Goal: Information Seeking & Learning: Learn about a topic

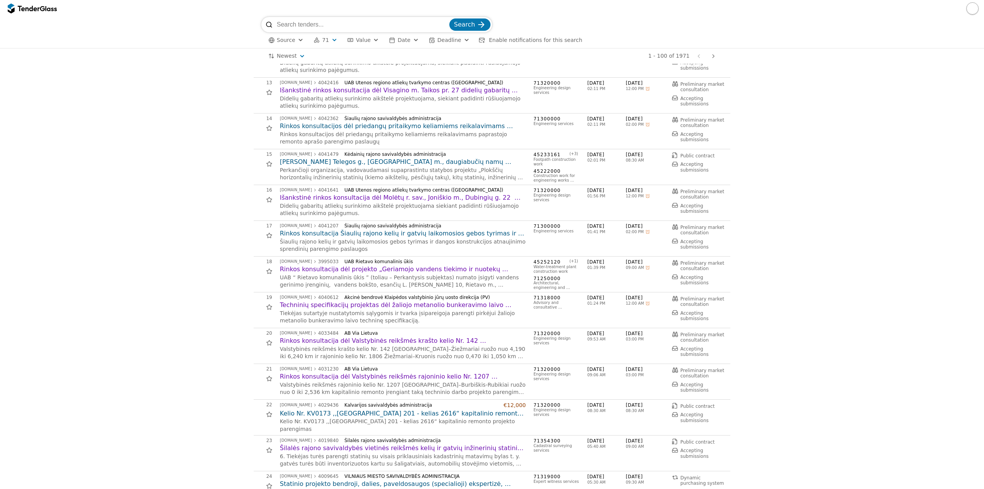
scroll to position [500, 0]
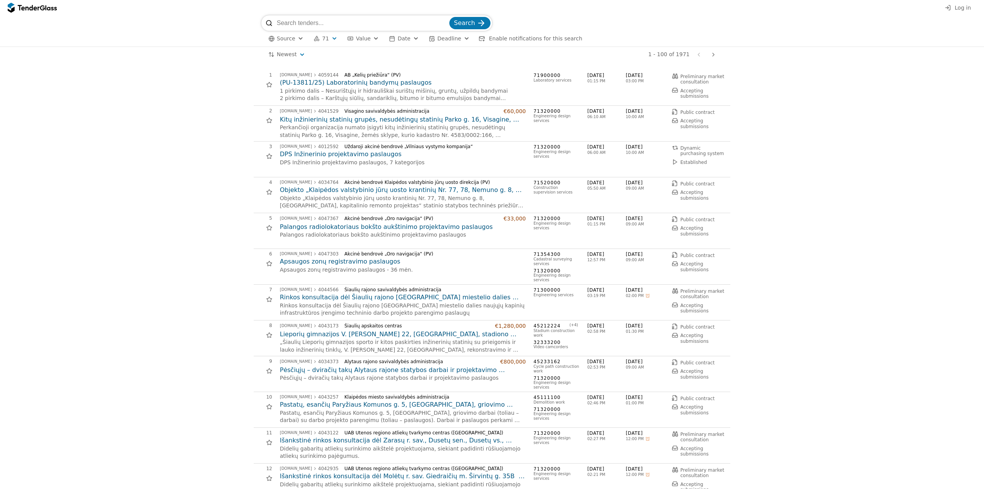
scroll to position [500, 0]
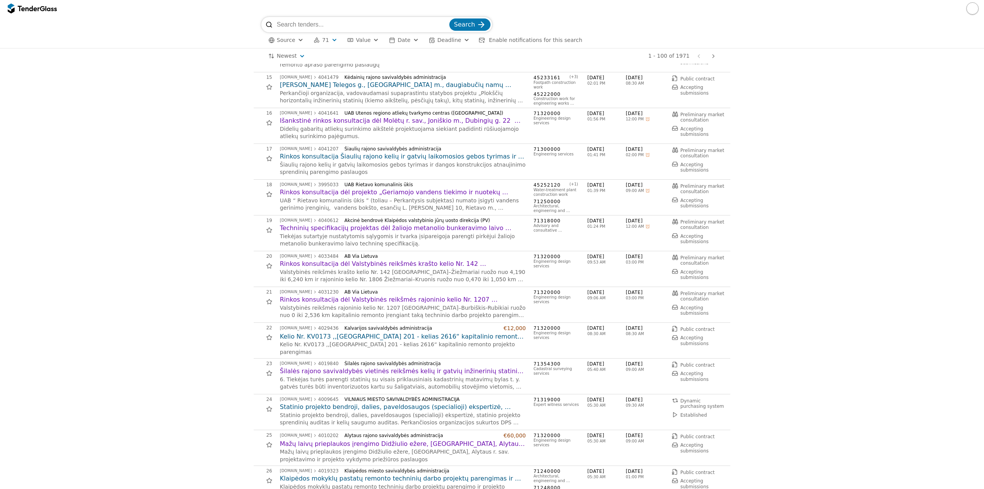
click at [331, 22] on input "search" at bounding box center [362, 24] width 171 height 15
click at [324, 45] on button "71" at bounding box center [326, 40] width 30 height 10
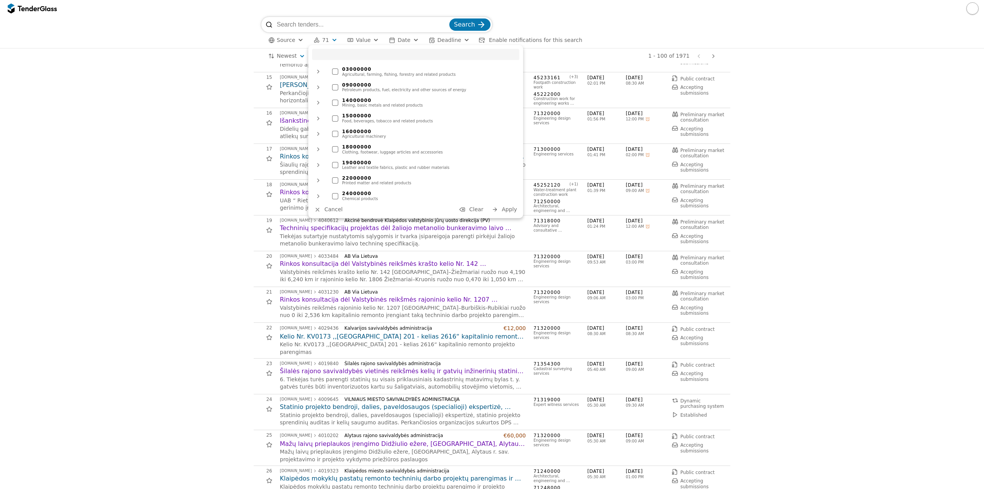
drag, startPoint x: 473, startPoint y: 210, endPoint x: 479, endPoint y: 213, distance: 7.4
click at [473, 210] on span "Clear" at bounding box center [476, 209] width 14 height 6
click at [509, 213] on button "Apply" at bounding box center [504, 209] width 30 height 10
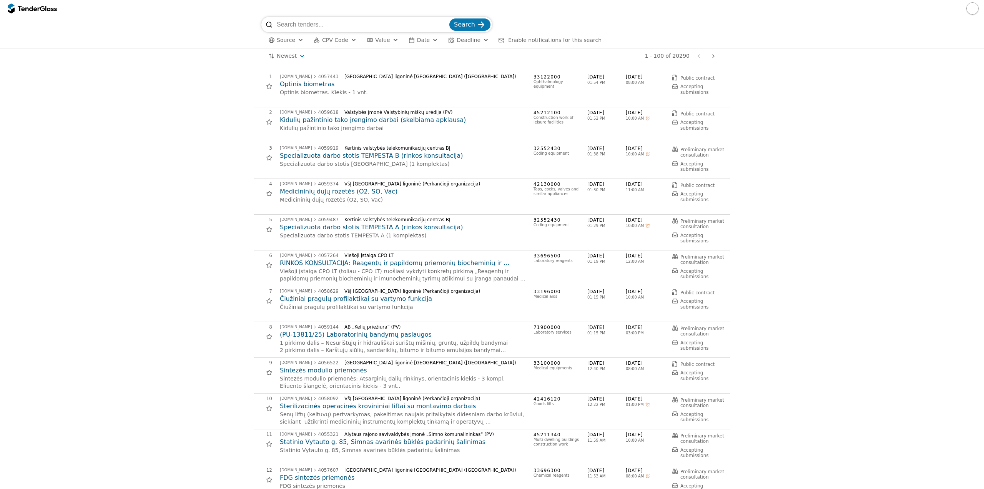
click at [332, 27] on input "search" at bounding box center [362, 24] width 171 height 15
type input "galimybių studi"
click at [449, 18] on button "Search" at bounding box center [469, 24] width 41 height 12
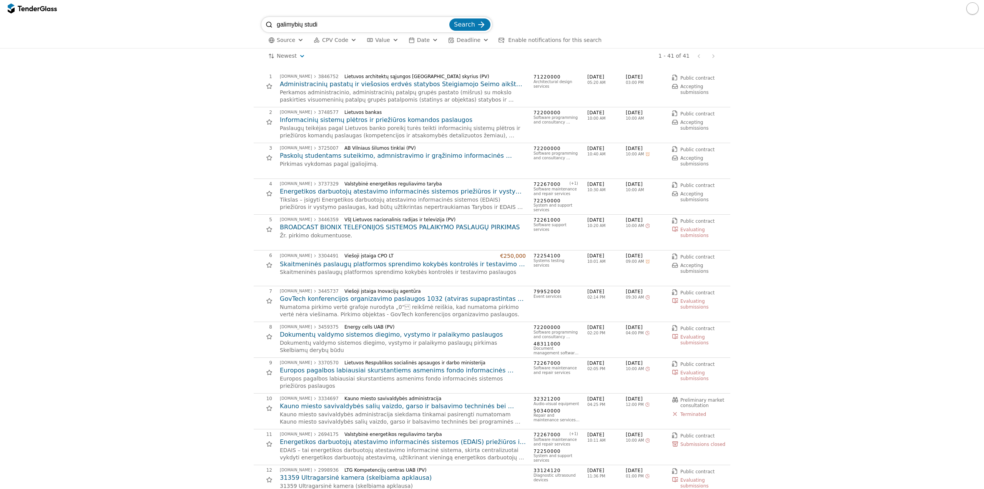
drag, startPoint x: 357, startPoint y: 27, endPoint x: 176, endPoint y: 22, distance: 181.5
click at [176, 22] on div "galimybių studi Search Source CPV Code Type Buyer Value Date Deadline Enable no…" at bounding box center [492, 32] width 976 height 31
type input "poveikio aplinkai"
click at [449, 18] on button "Search" at bounding box center [469, 24] width 41 height 12
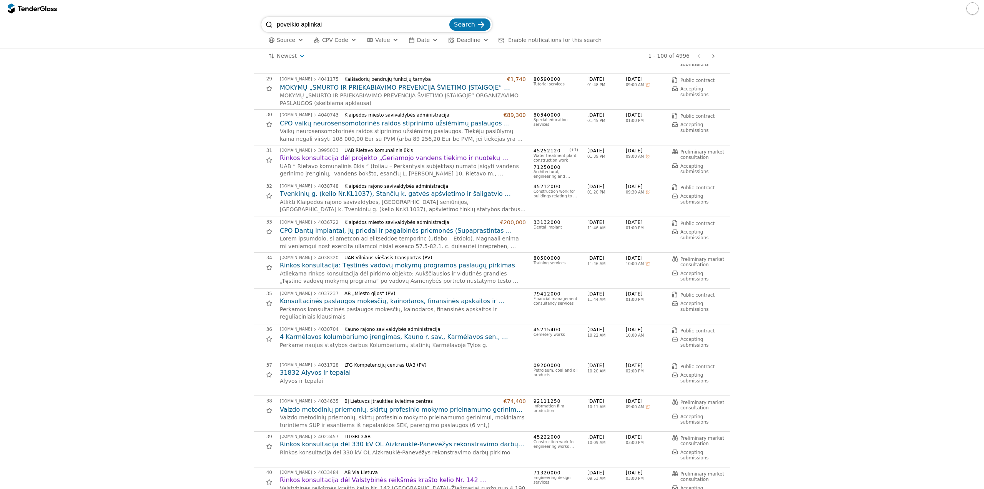
scroll to position [1076, 0]
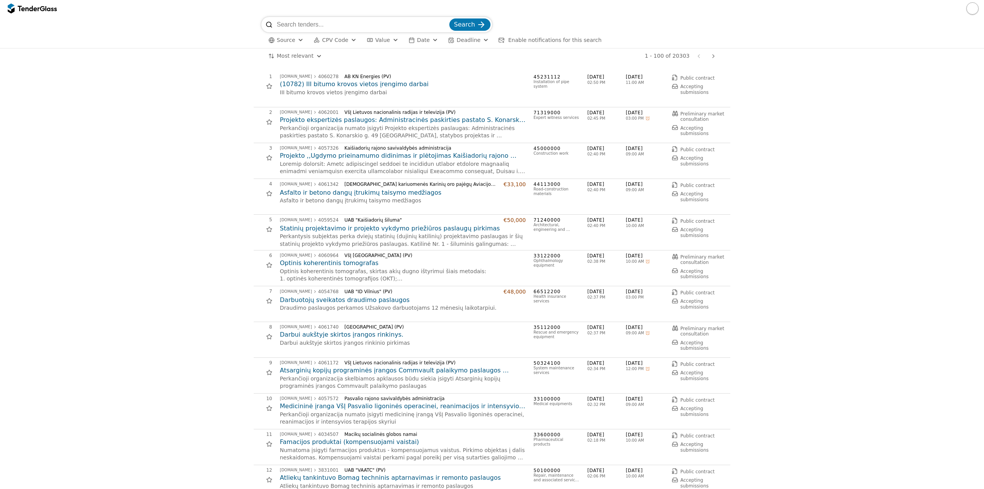
click at [294, 54] on html "Search Source CPV Code Type Buyer Value Date Deadline Enable notifications for …" at bounding box center [492, 244] width 984 height 489
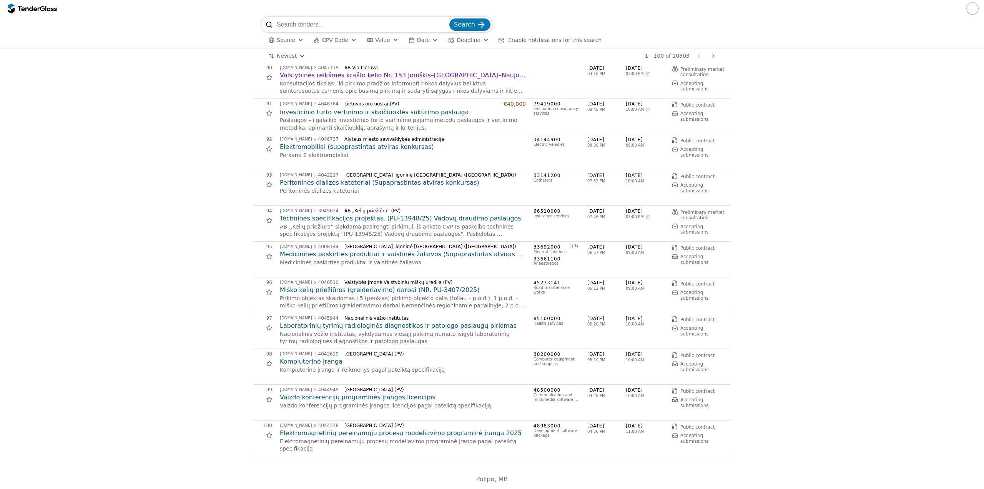
scroll to position [3192, 0]
